Goal: Task Accomplishment & Management: Complete application form

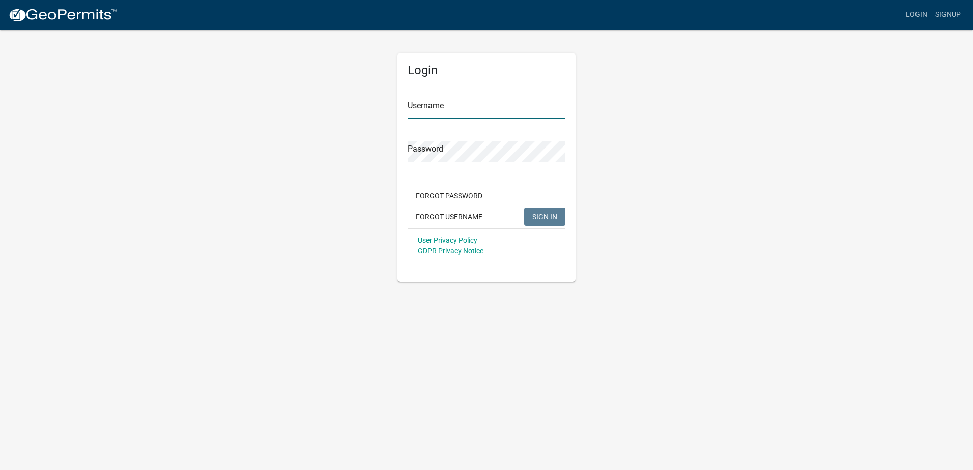
type input "CCCSInc"
click at [543, 218] on span "SIGN IN" at bounding box center [544, 216] width 25 height 8
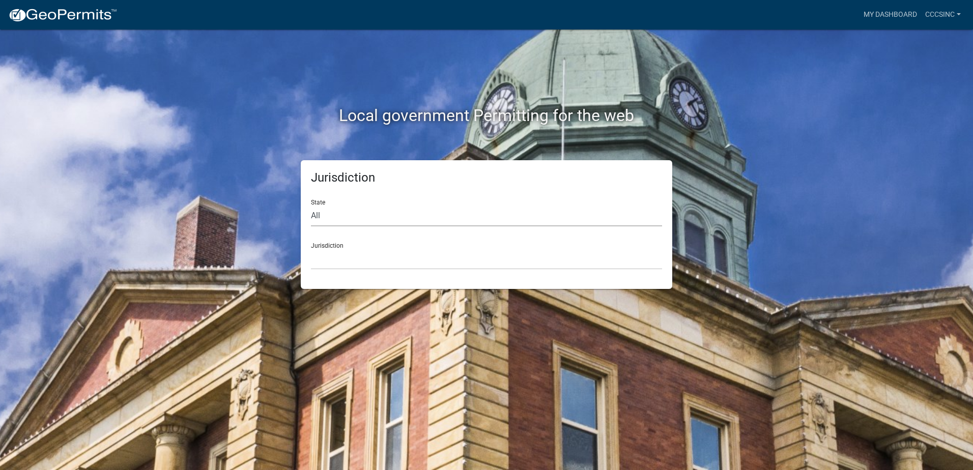
click at [331, 212] on select "All [US_STATE] [US_STATE] [US_STATE] [US_STATE] [US_STATE] [US_STATE] [US_STATE…" at bounding box center [486, 216] width 351 height 21
select select "[US_STATE]"
click at [311, 206] on select "All [US_STATE] [US_STATE] [US_STATE] [US_STATE] [US_STATE] [US_STATE] [US_STATE…" at bounding box center [486, 216] width 351 height 21
click at [341, 264] on select "City of [GEOGRAPHIC_DATA], [US_STATE] City of [GEOGRAPHIC_DATA], [US_STATE] Cit…" at bounding box center [486, 259] width 351 height 21
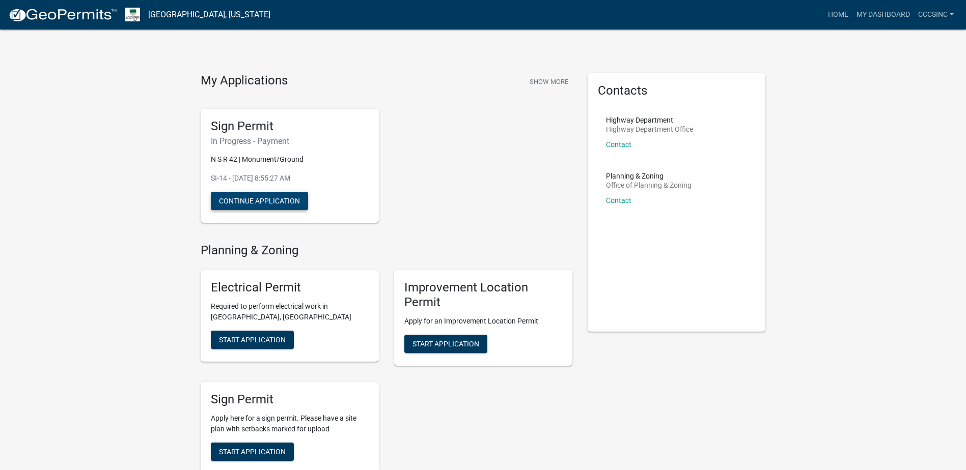
click at [259, 202] on button "Continue Application" at bounding box center [259, 201] width 97 height 18
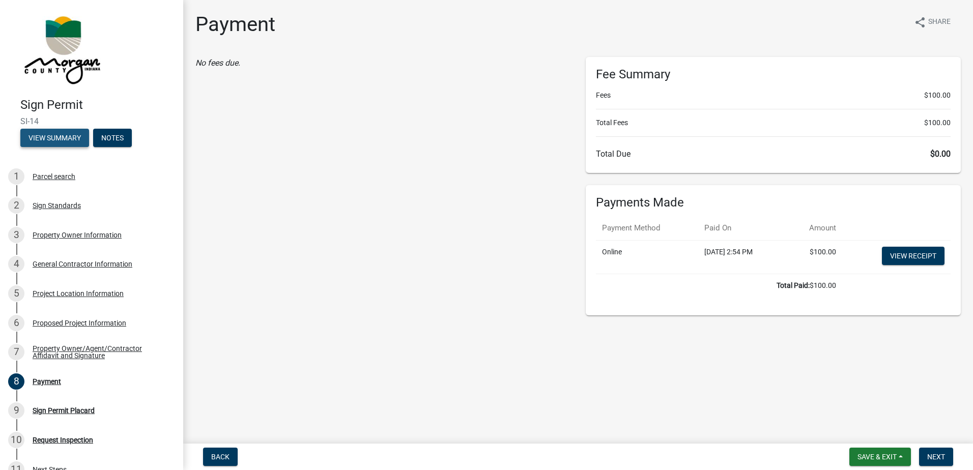
click at [54, 138] on button "View Summary" at bounding box center [54, 138] width 69 height 18
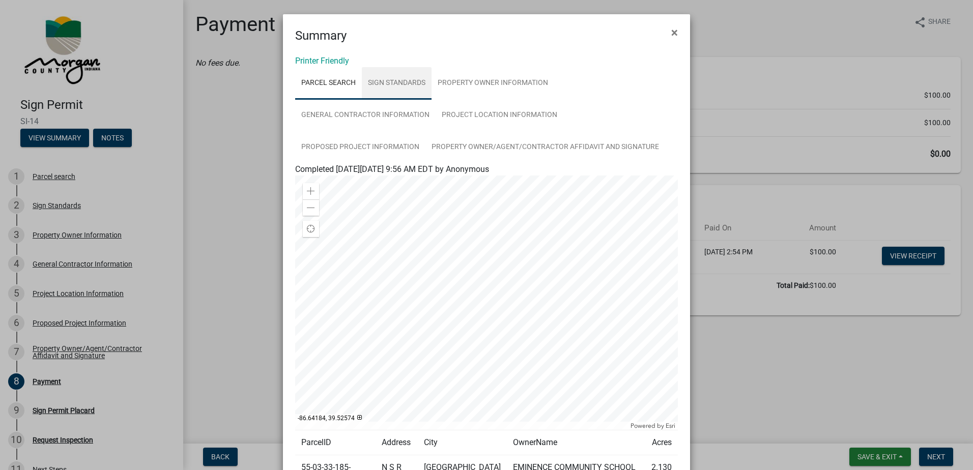
click at [395, 80] on link "Sign Standards" at bounding box center [397, 83] width 70 height 33
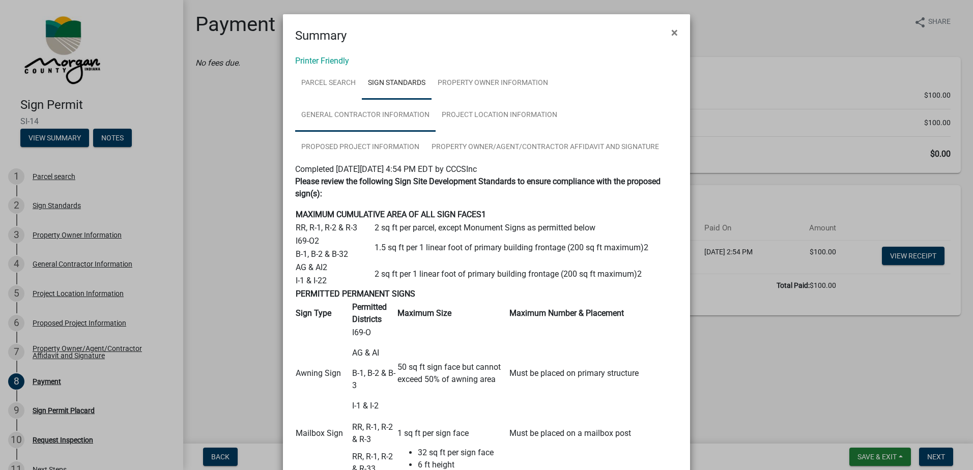
click at [379, 117] on link "General Contractor Information" at bounding box center [365, 115] width 140 height 33
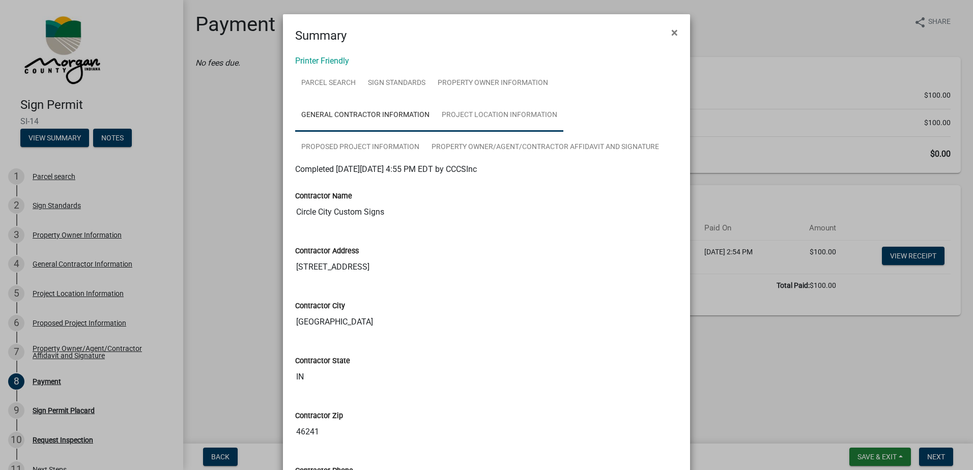
click at [473, 119] on link "Project Location Information" at bounding box center [500, 115] width 128 height 33
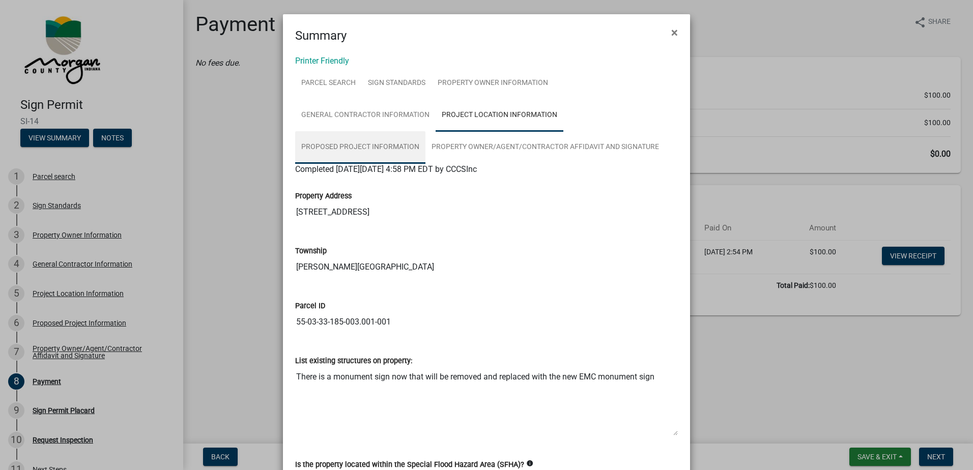
click at [337, 147] on link "Proposed Project Information" at bounding box center [360, 147] width 130 height 33
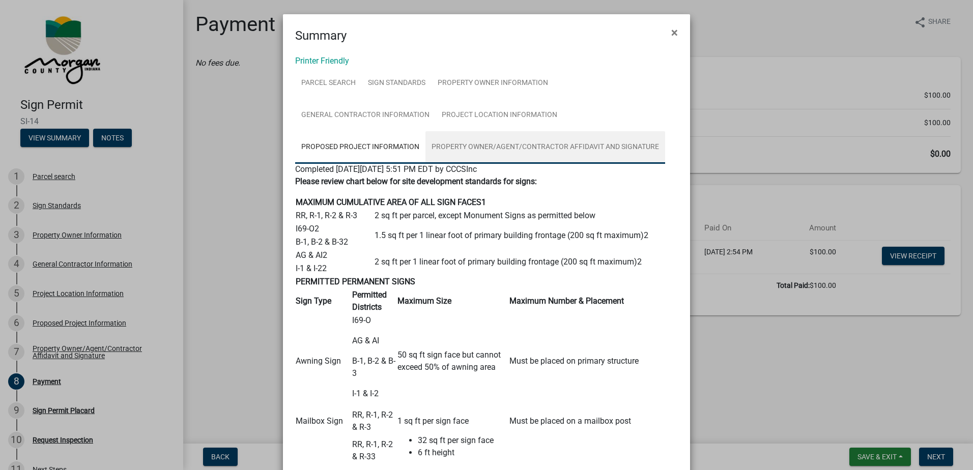
click at [483, 144] on link "Property Owner/Agent/Contractor Affidavit and Signature" at bounding box center [546, 147] width 240 height 33
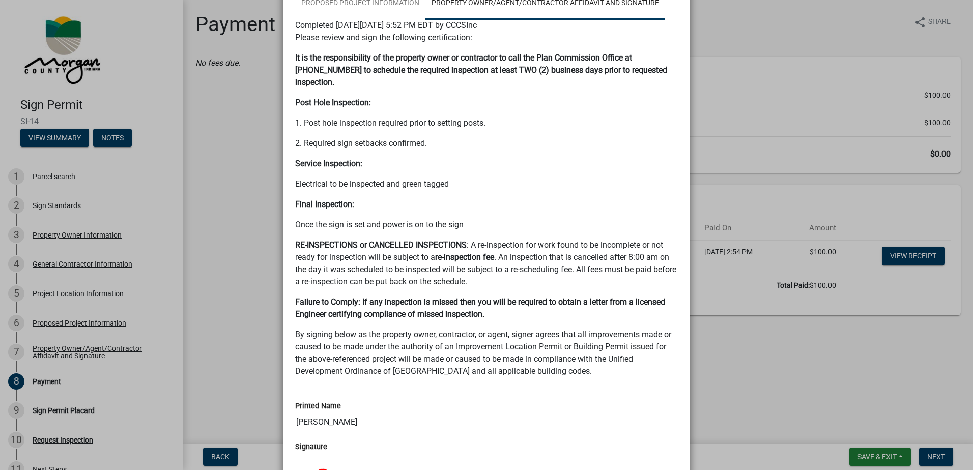
scroll to position [153, 0]
